Goal: Find specific page/section: Find specific page/section

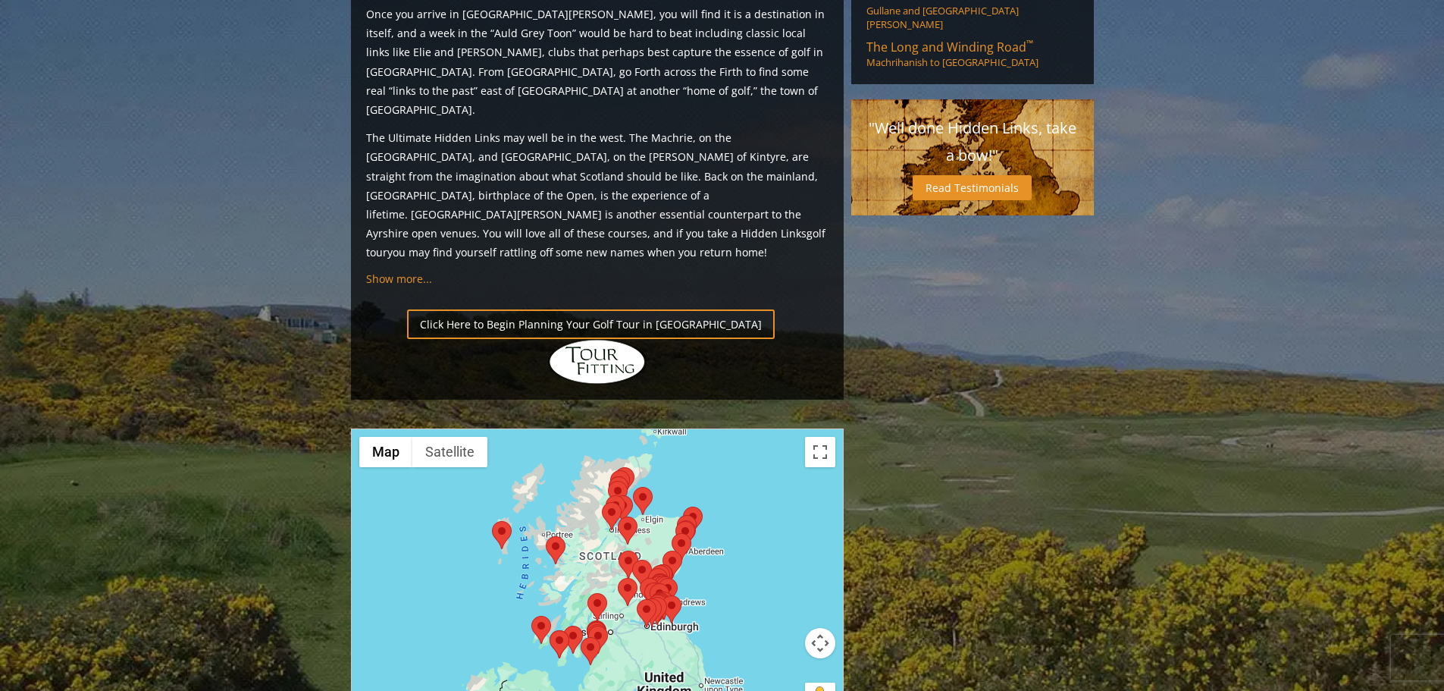
scroll to position [1516, 0]
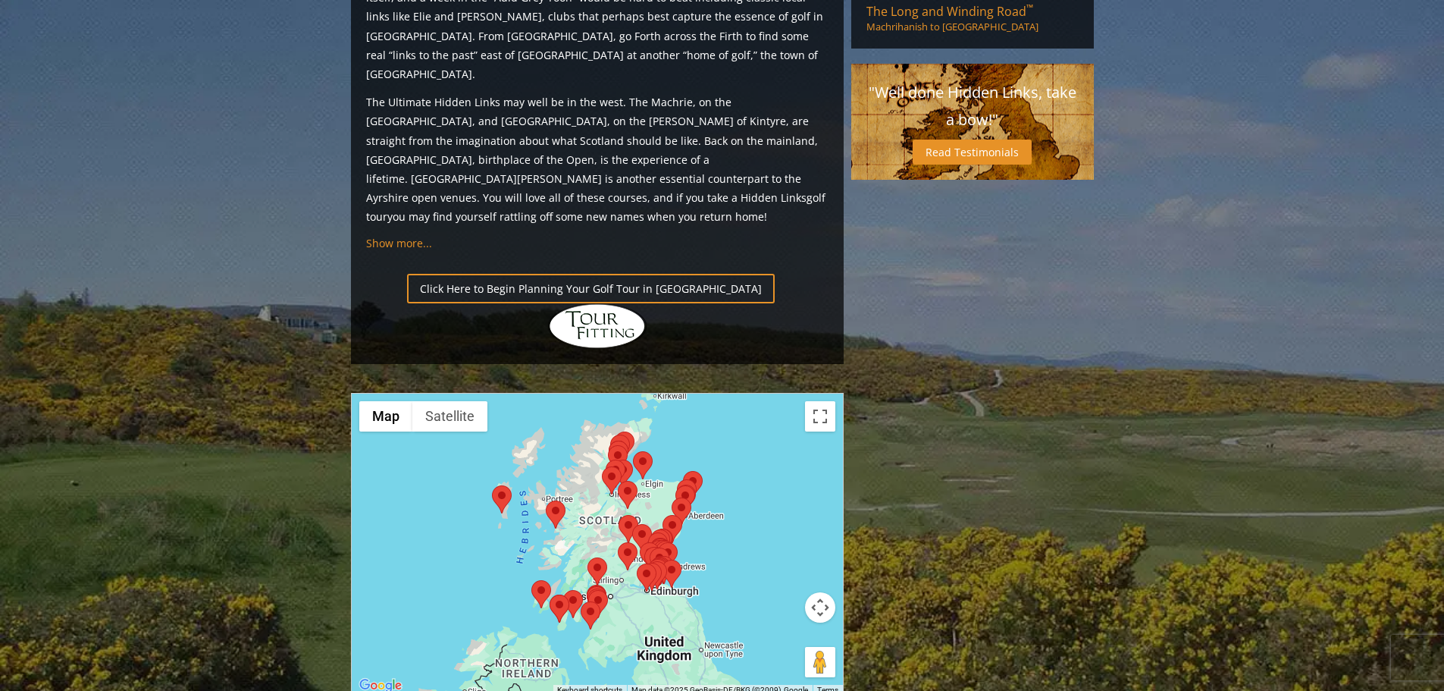
click at [637, 563] on area at bounding box center [637, 563] width 0 height 0
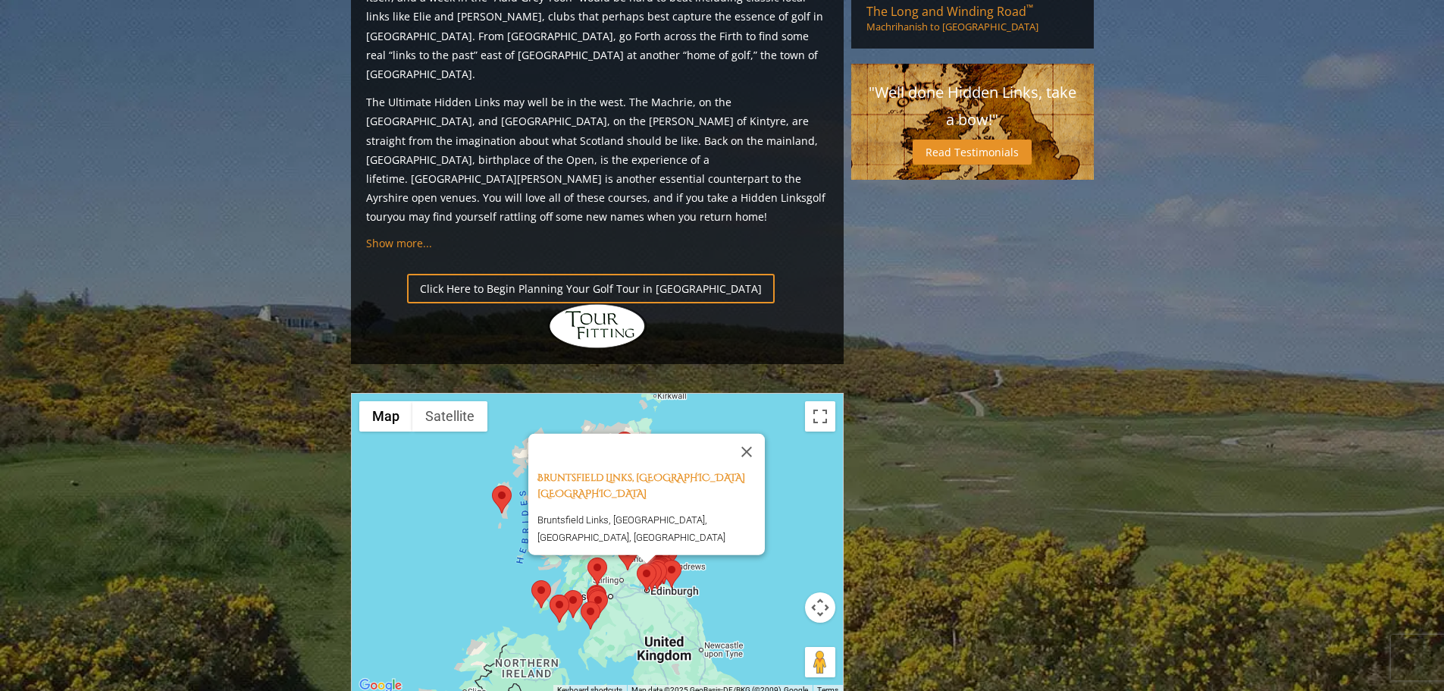
click at [642, 563] on area at bounding box center [642, 563] width 0 height 0
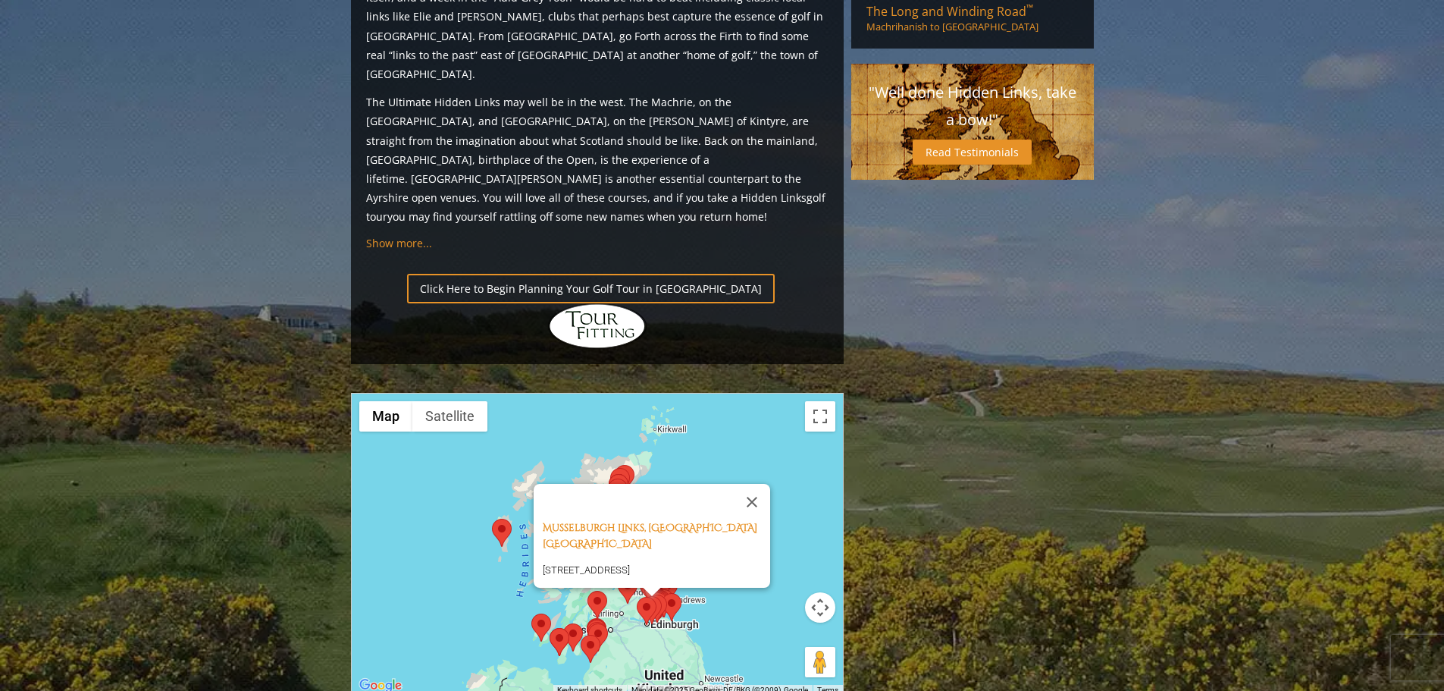
click at [662, 593] on area at bounding box center [662, 593] width 0 height 0
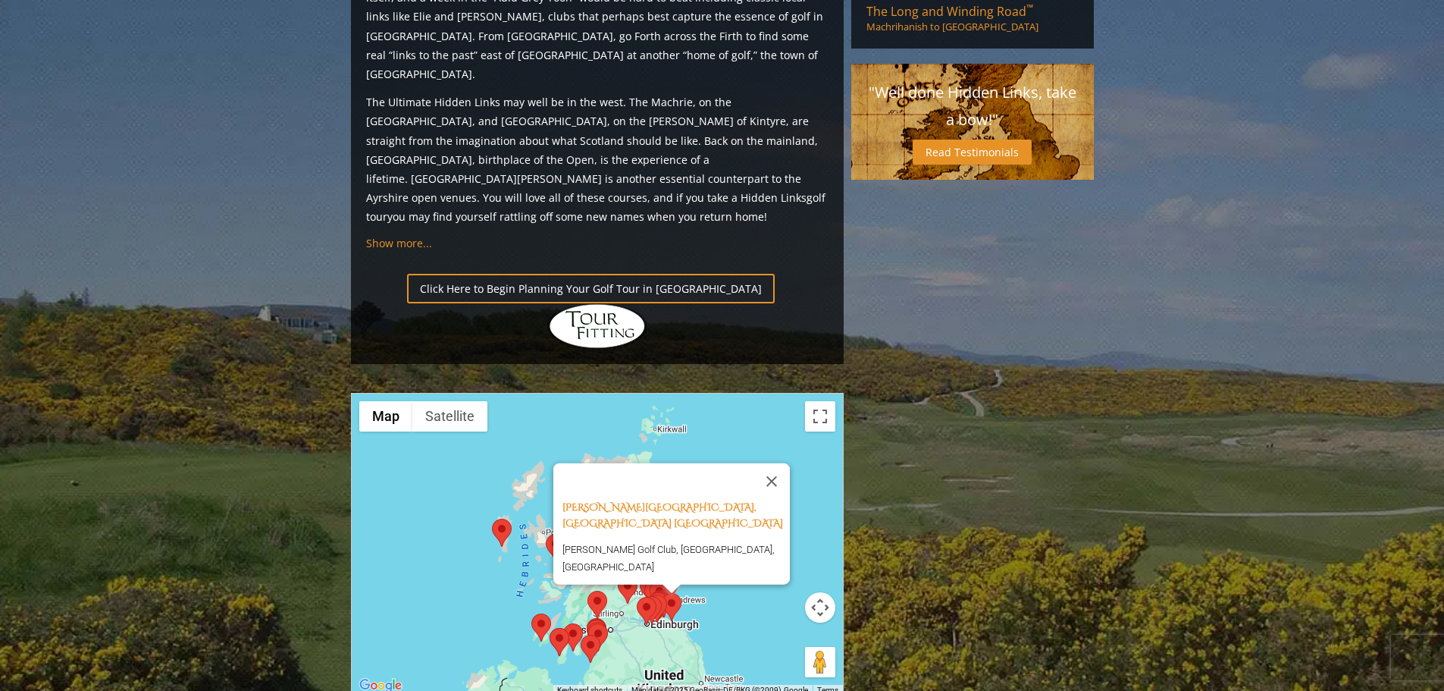
click at [588, 623] on area at bounding box center [588, 623] width 0 height 0
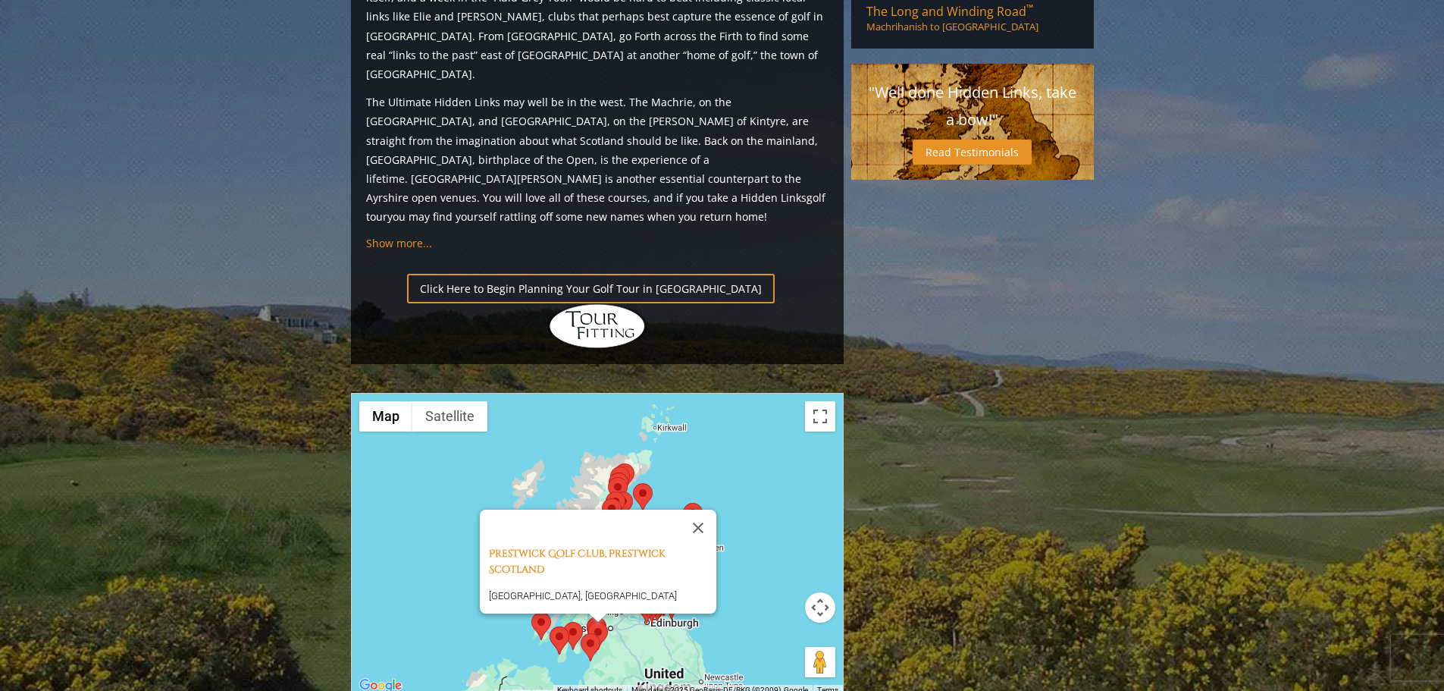
click at [588, 622] on area at bounding box center [588, 622] width 0 height 0
click at [578, 547] on link "Prestwick Golf Club, Prestwick Scotland" at bounding box center [577, 562] width 177 height 30
